Goal: Transaction & Acquisition: Register for event/course

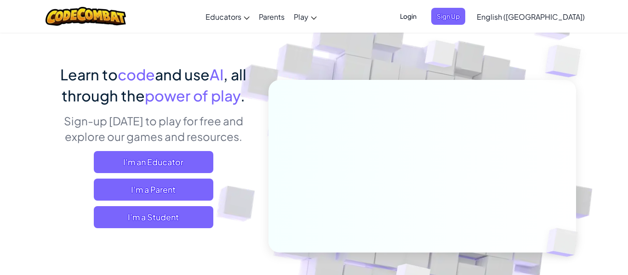
scroll to position [49, 0]
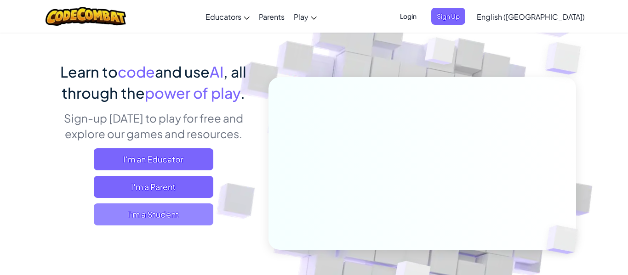
click at [146, 216] on span "I'm a Student" at bounding box center [154, 215] width 120 height 22
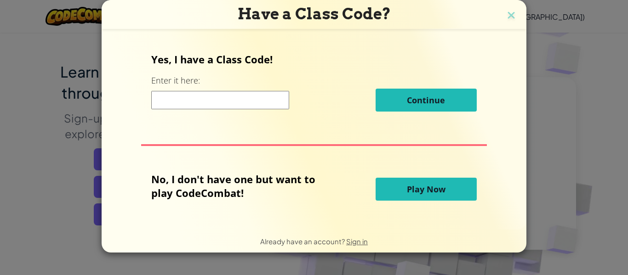
click at [179, 102] on input at bounding box center [220, 100] width 138 height 18
paste input "RoomPaperSick"
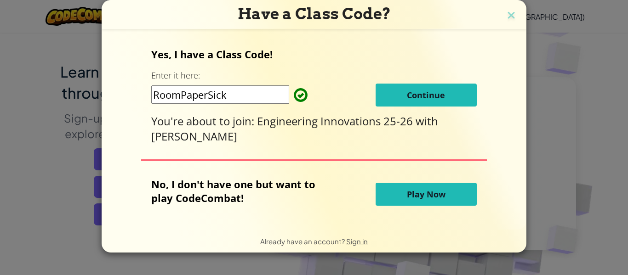
type input "RoomPaperSick"
click at [431, 92] on span "Continue" at bounding box center [426, 95] width 38 height 11
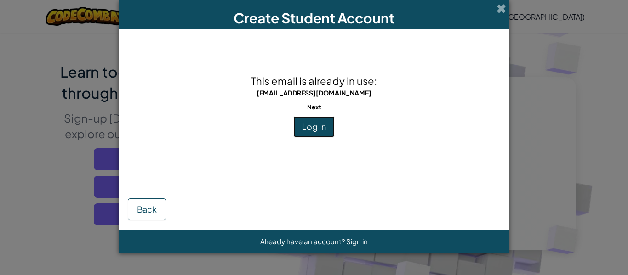
click at [317, 131] on span "Log In" at bounding box center [314, 126] width 24 height 11
